Goal: Check status: Check status

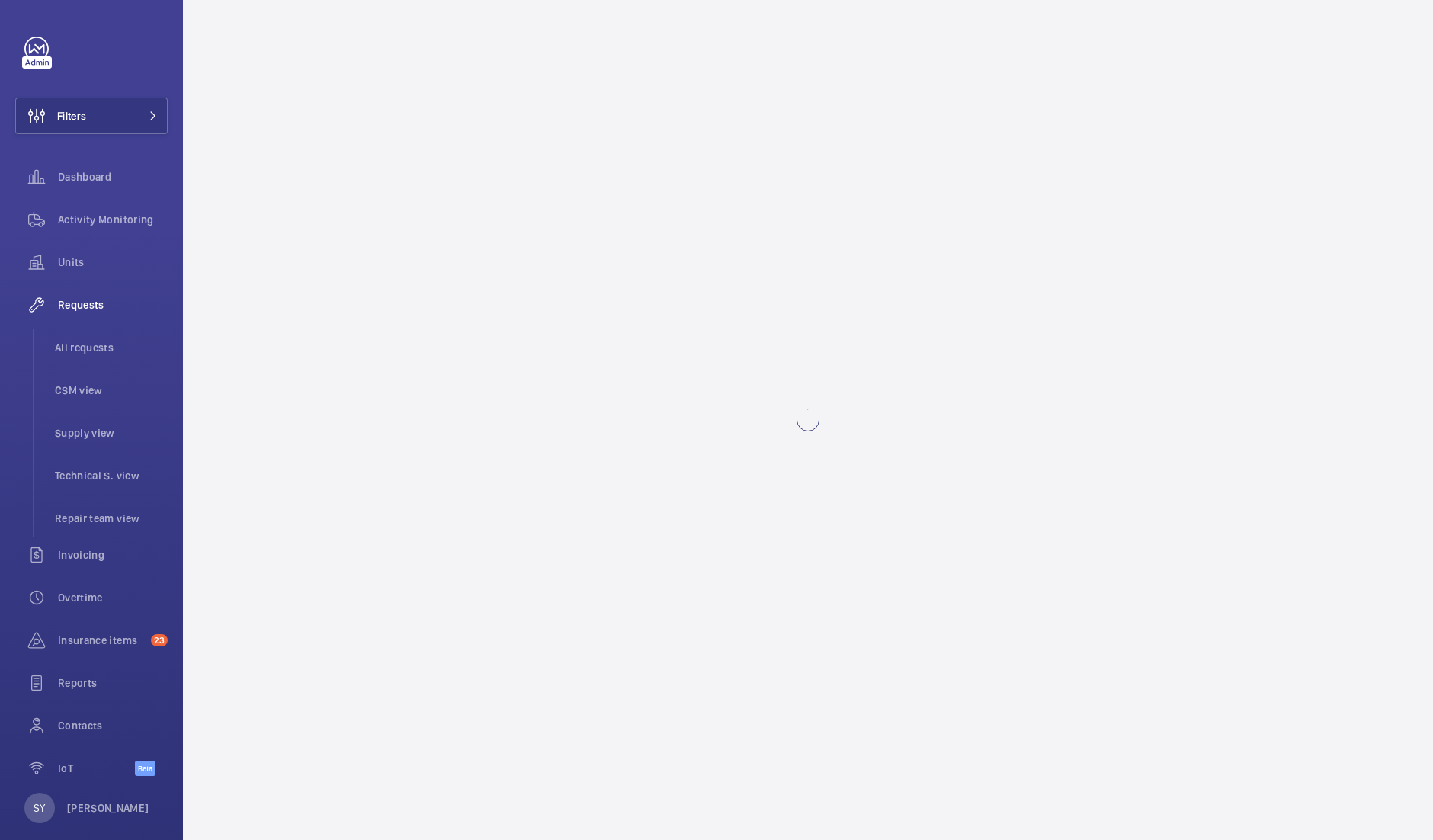
click at [812, 384] on wm-front-async-data-loader at bounding box center [808, 420] width 1250 height 840
